Goal: Task Accomplishment & Management: Manage account settings

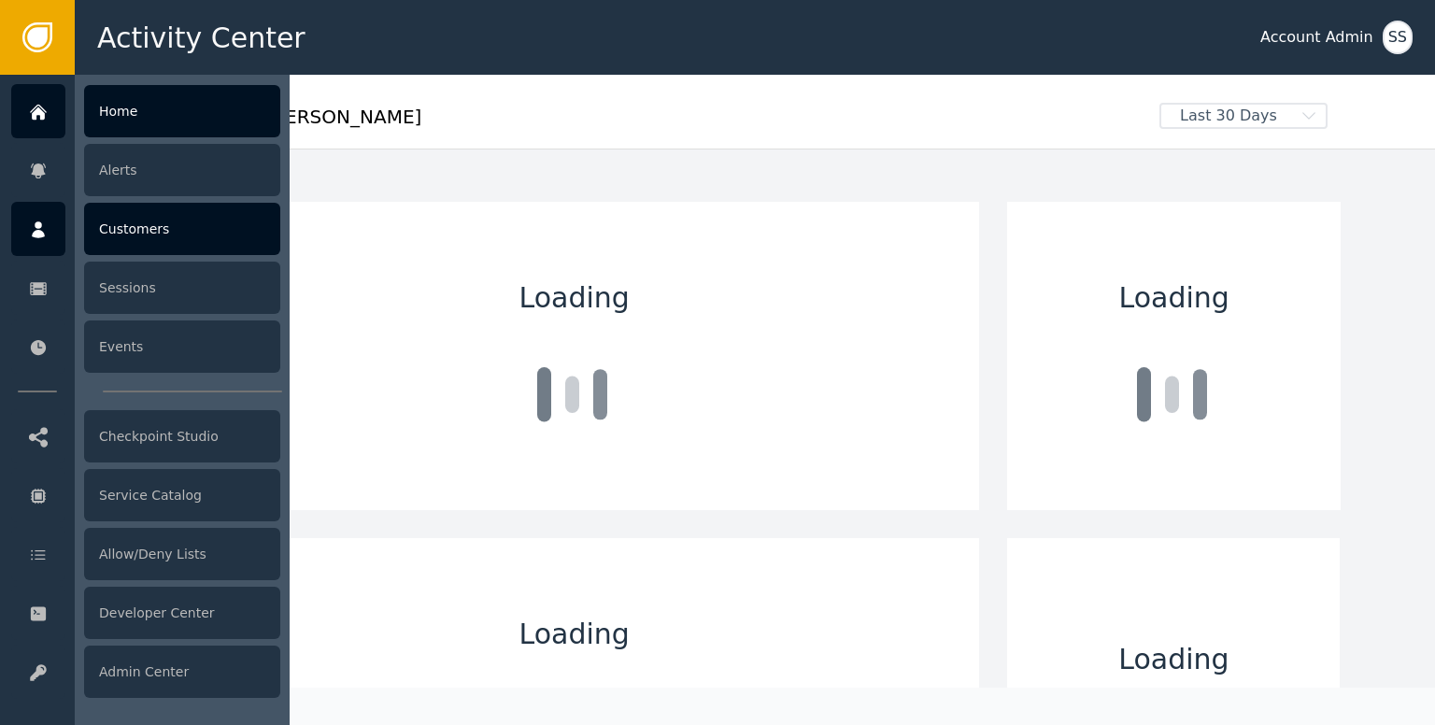
click at [37, 229] on icon at bounding box center [38, 230] width 19 height 21
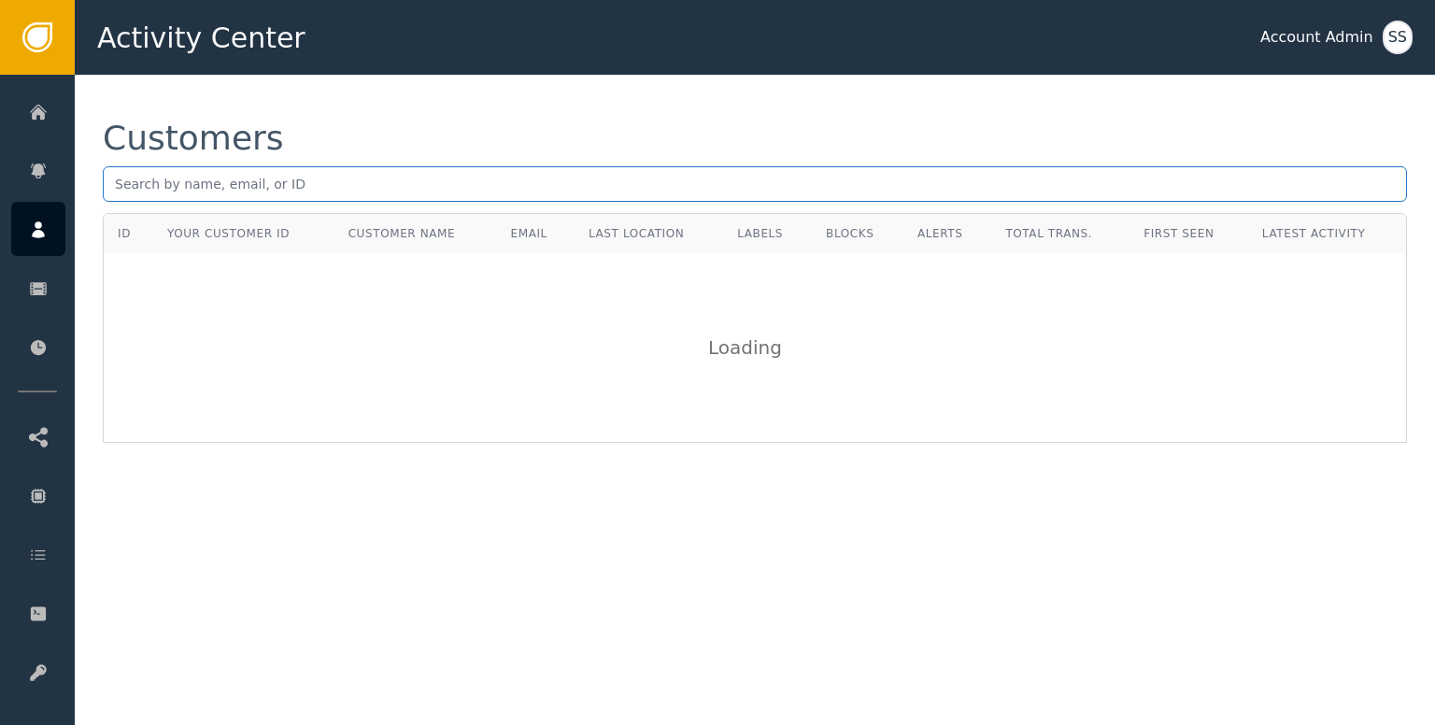
click at [408, 195] on input "text" at bounding box center [755, 183] width 1304 height 35
paste input "[EMAIL_ADDRESS][DOMAIN_NAME]"
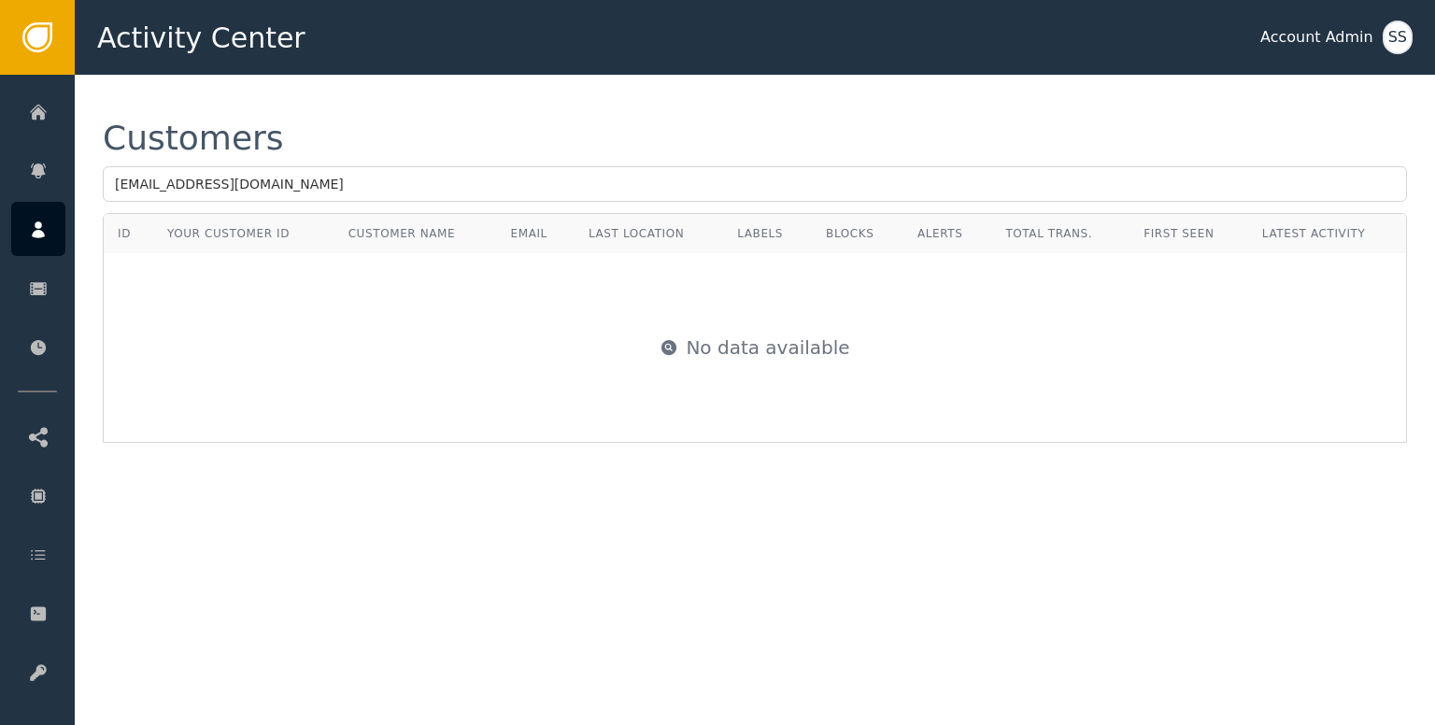
click at [348, 163] on div "Customers [EMAIL_ADDRESS][DOMAIN_NAME]" at bounding box center [755, 167] width 1304 height 92
click at [399, 203] on div "Customers [EMAIL_ADDRESS][DOMAIN_NAME]" at bounding box center [755, 167] width 1304 height 92
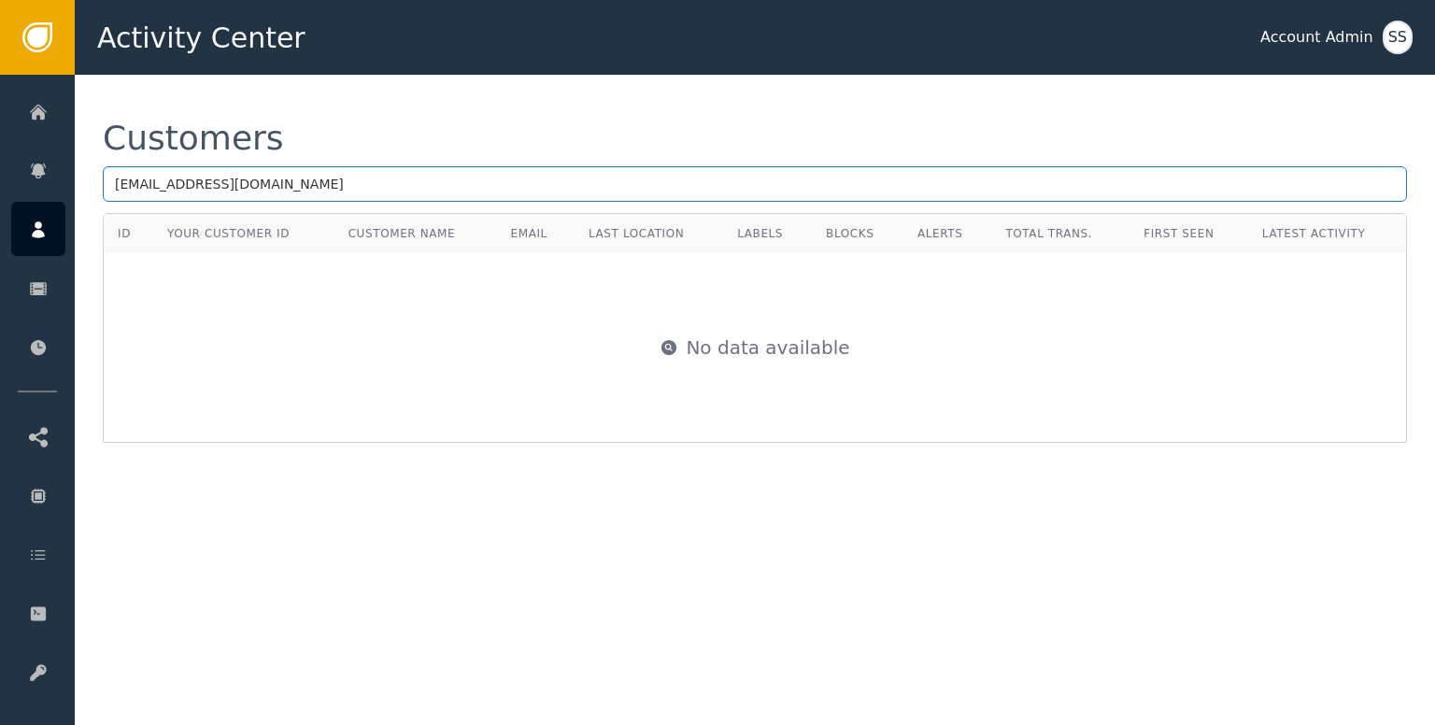
click at [404, 192] on input "[EMAIL_ADDRESS][DOMAIN_NAME]" at bounding box center [755, 183] width 1304 height 35
paste input "093a8c56-3525-49fb-8561-0cd345aa4c4e"
paste input "[EMAIL_ADDRESS][DOMAIN_NAME]"
click at [333, 180] on input "[EMAIL_ADDRESS][DOMAIN_NAME]" at bounding box center [755, 183] width 1304 height 35
paste input "[PERSON_NAME][EMAIL_ADDRESS]"
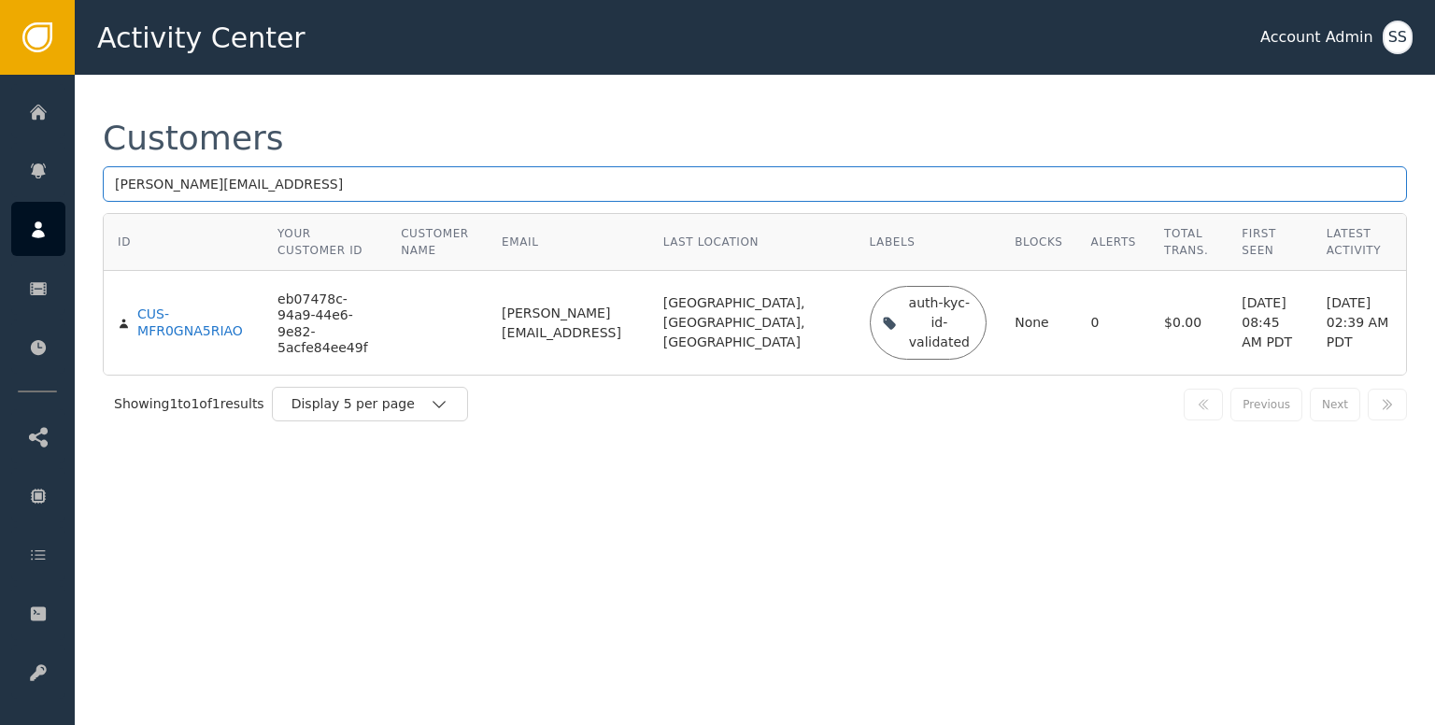
type input "[PERSON_NAME][EMAIL_ADDRESS]"
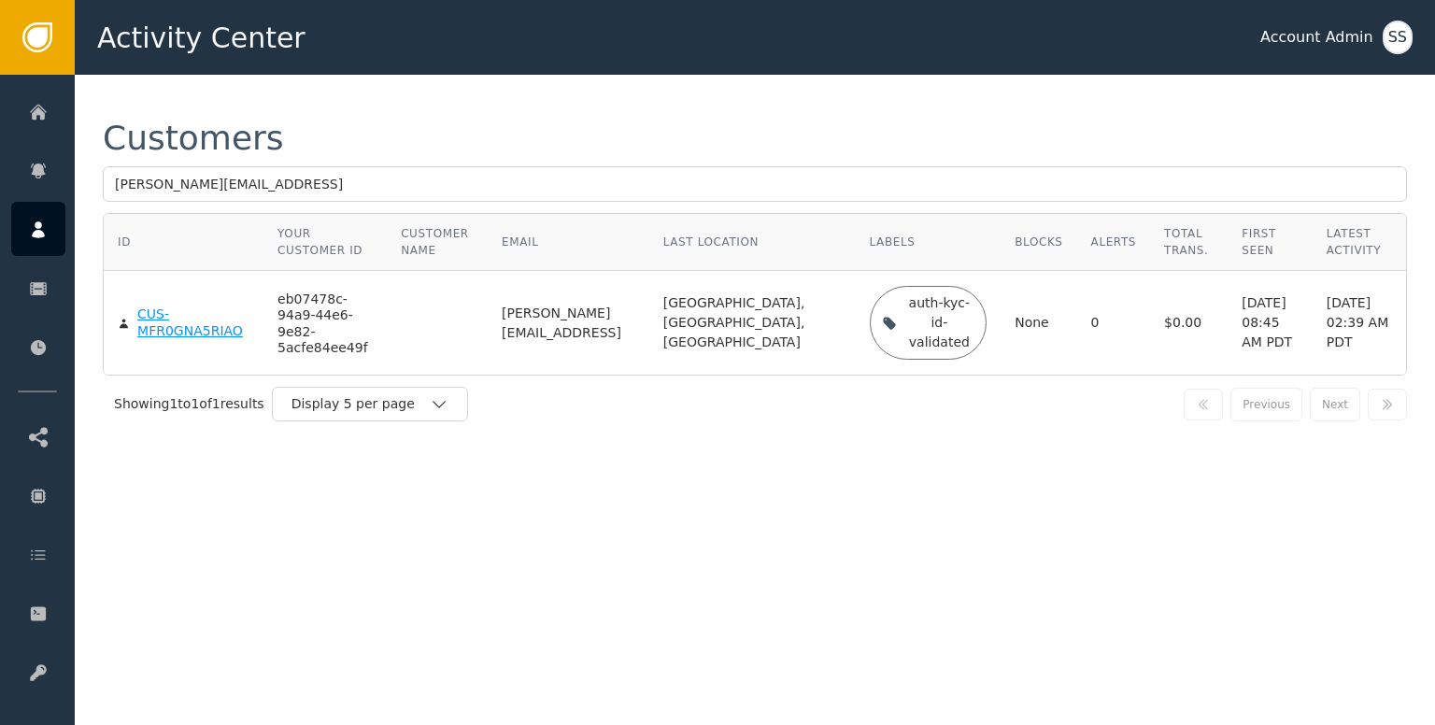
click at [200, 321] on div "CUS-MFR0GNA5RIAO" at bounding box center [193, 322] width 112 height 33
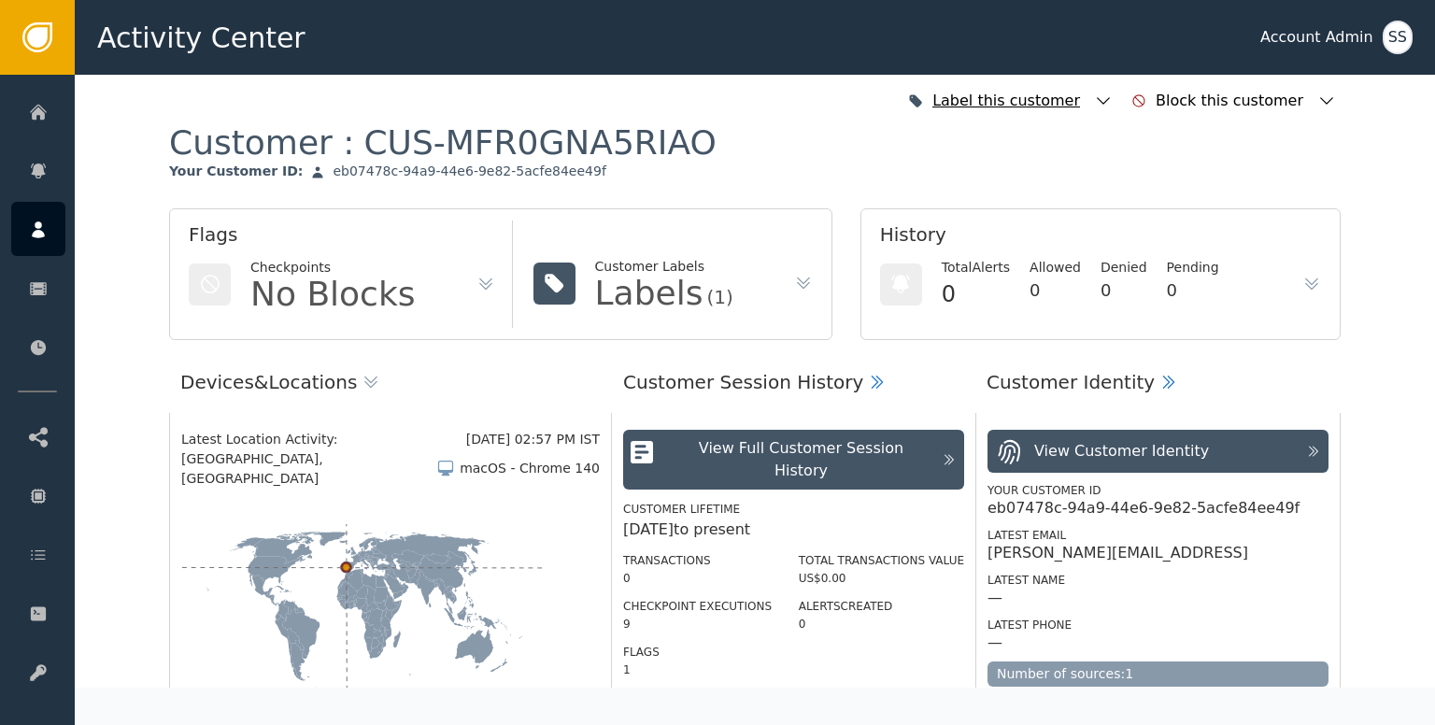
click at [1110, 94] on div "Label this customer" at bounding box center [1010, 100] width 214 height 41
